Goal: Find specific page/section: Find specific page/section

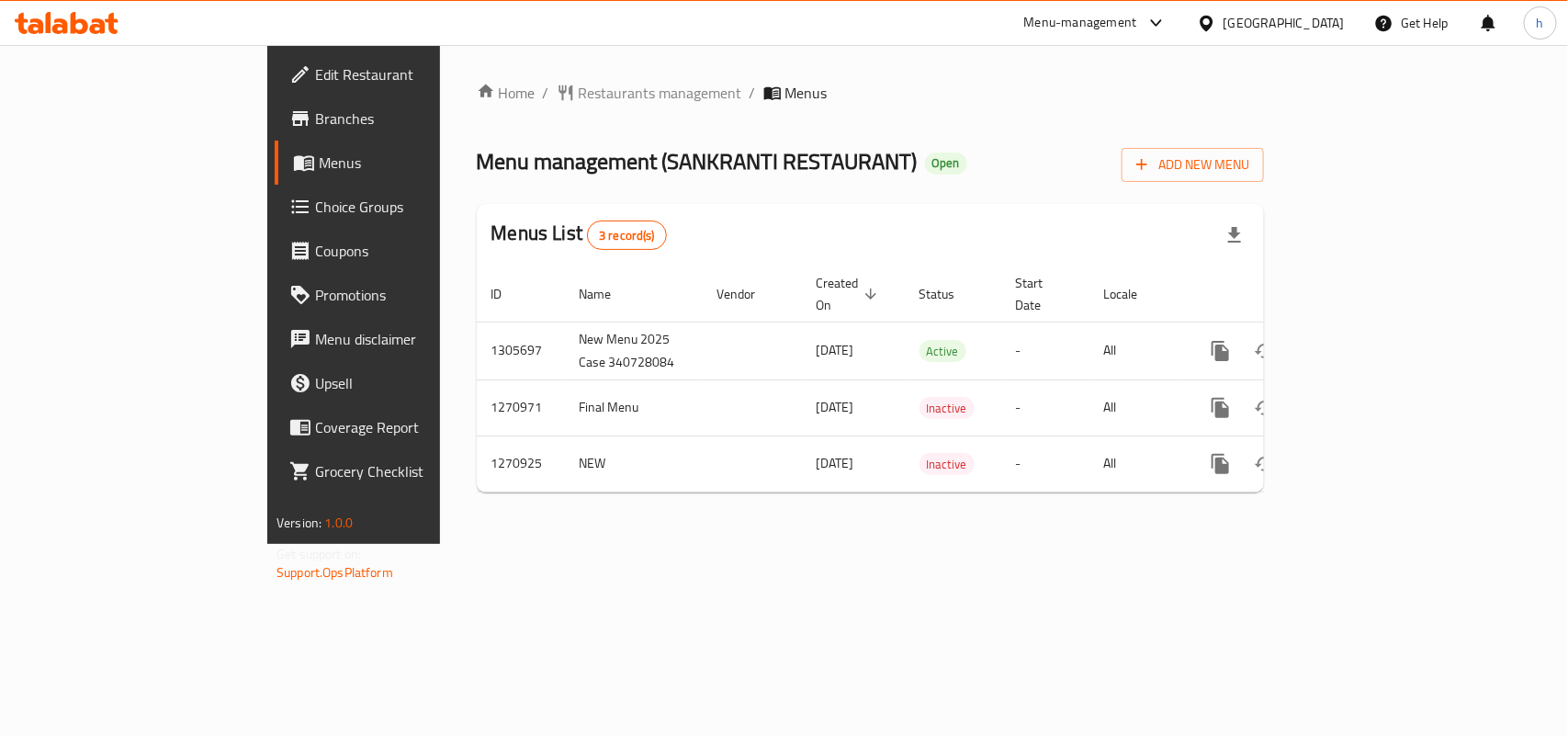
click at [99, 24] on icon at bounding box center [66, 23] width 103 height 22
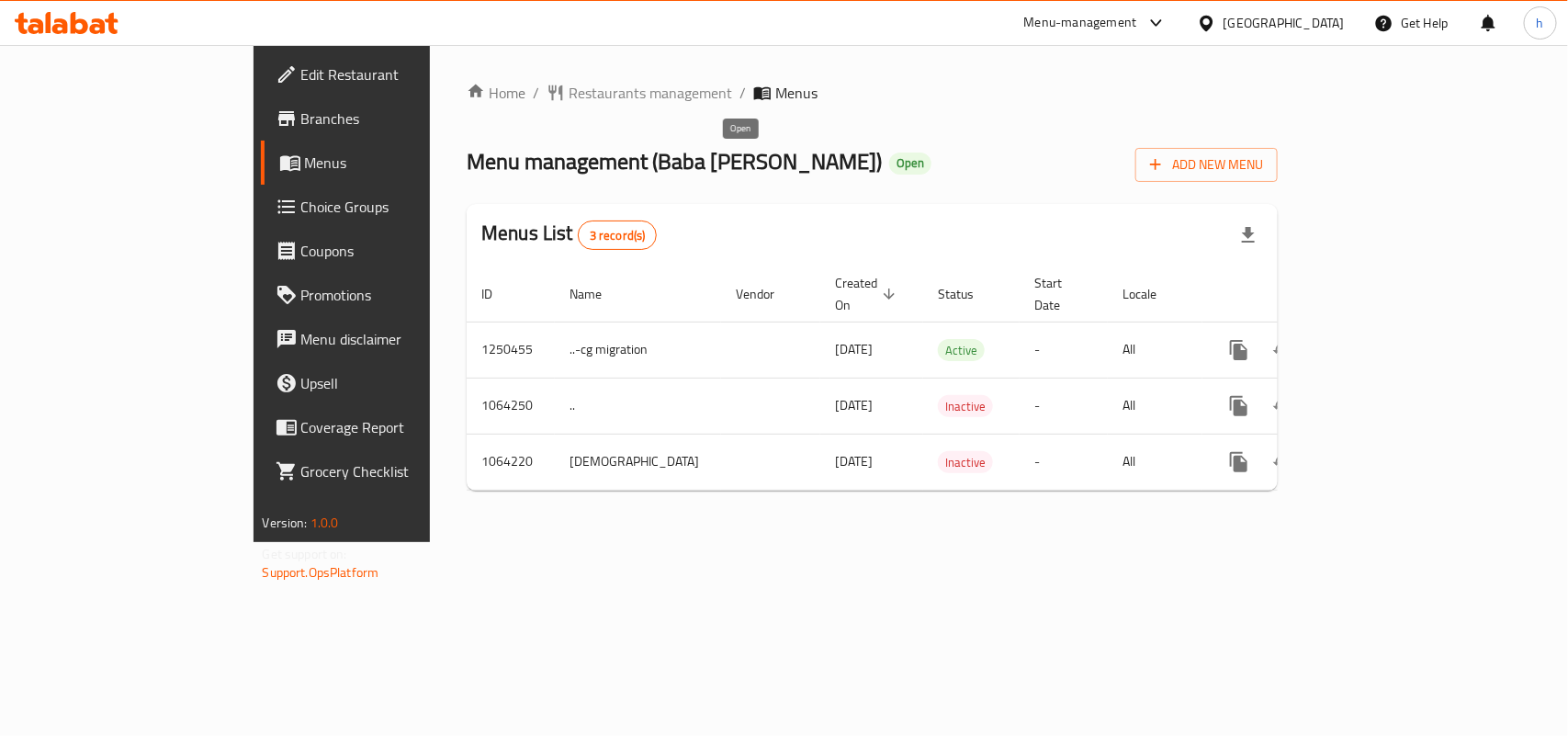
click at [889, 162] on span "Open" at bounding box center [910, 164] width 42 height 16
click at [569, 88] on span "Restaurants management" at bounding box center [650, 93] width 164 height 22
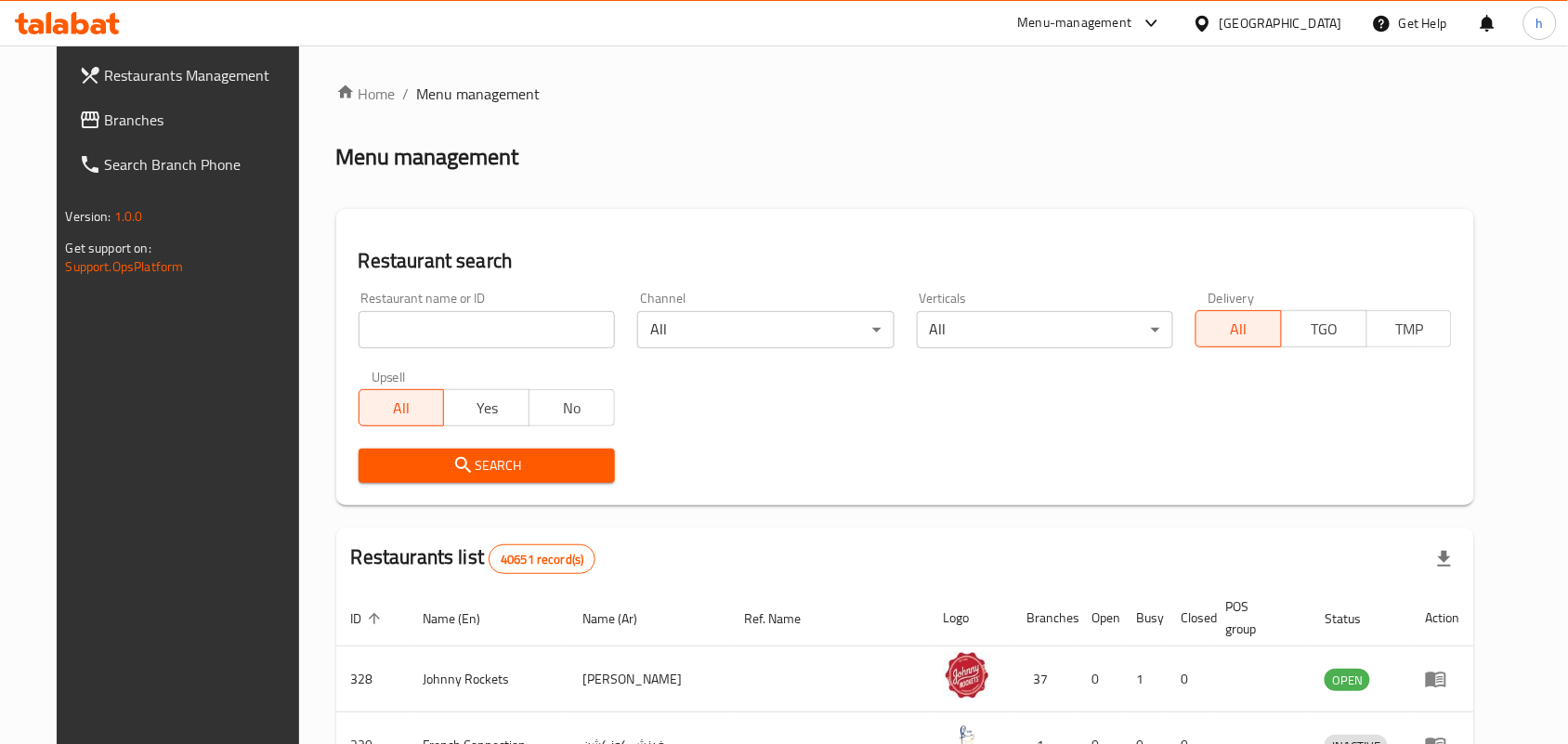
click at [473, 344] on input "search" at bounding box center [486, 329] width 256 height 37
paste input "663244"
type input "663244"
click at [502, 478] on button "Search" at bounding box center [486, 465] width 256 height 34
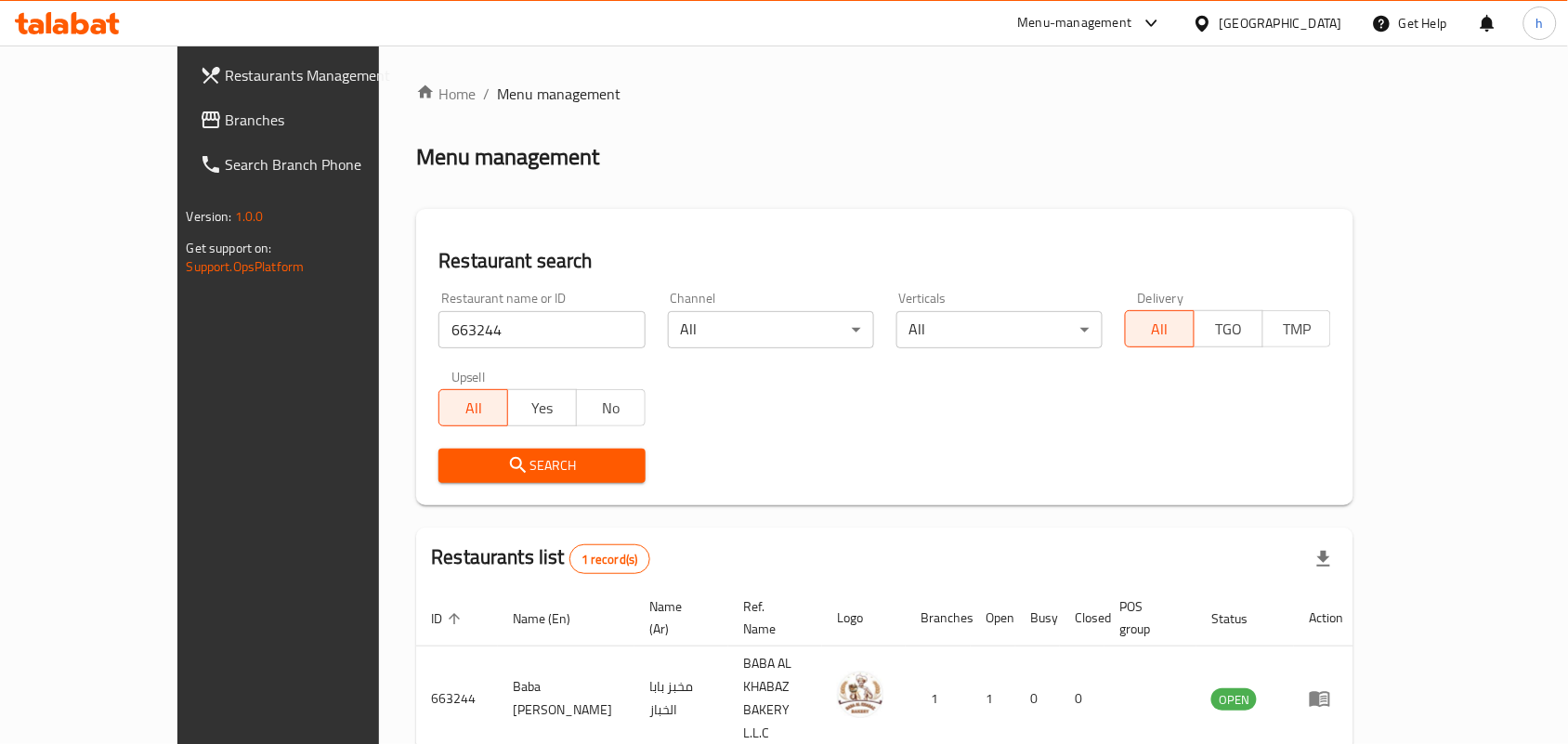
click at [503, 472] on button "Search" at bounding box center [541, 465] width 206 height 34
